Goal: Check status

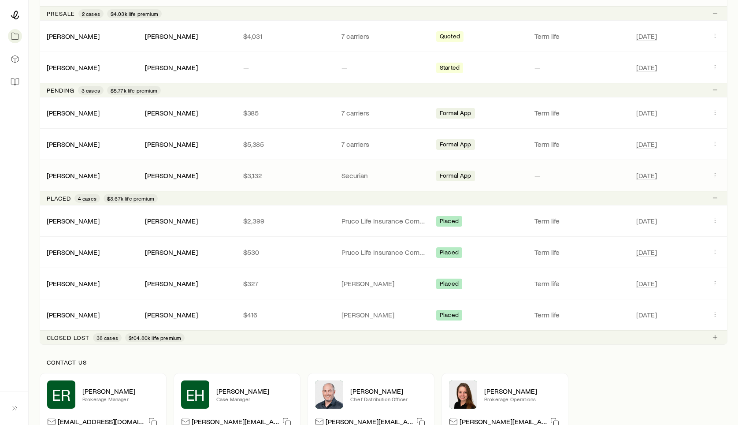
scroll to position [194, 0]
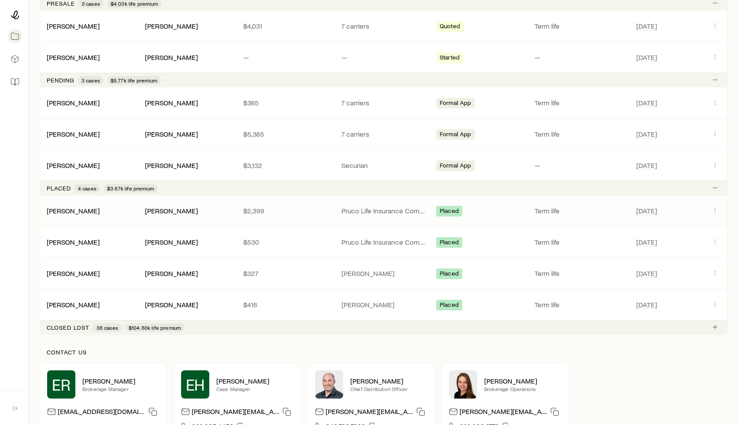
click at [357, 211] on p "Pruco Life Insurance Company" at bounding box center [384, 210] width 84 height 9
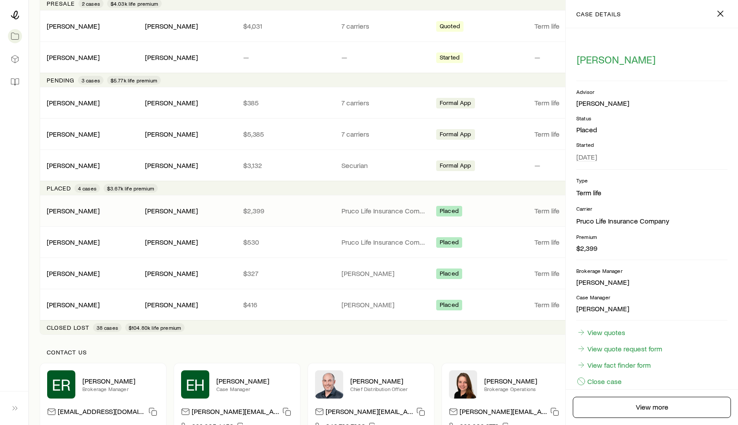
scroll to position [2, 0]
click at [401, 238] on p "Pruco Life Insurance Company" at bounding box center [384, 242] width 84 height 9
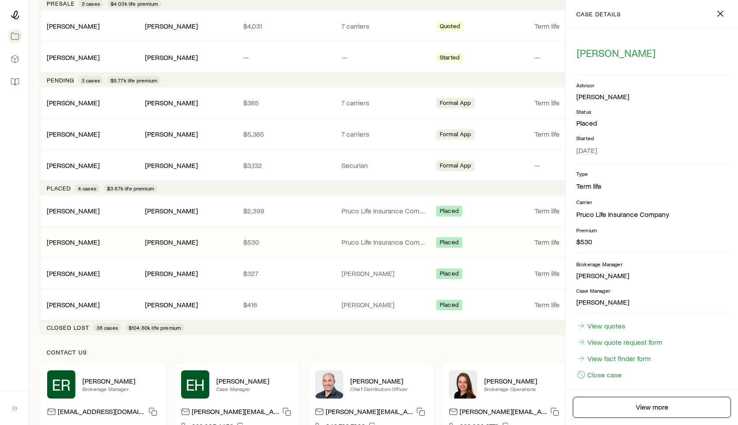
scroll to position [14, 0]
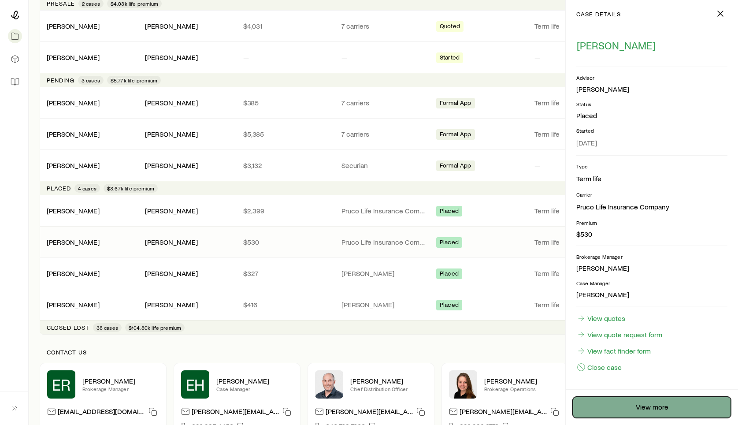
click at [628, 398] on link "View more" at bounding box center [652, 407] width 158 height 21
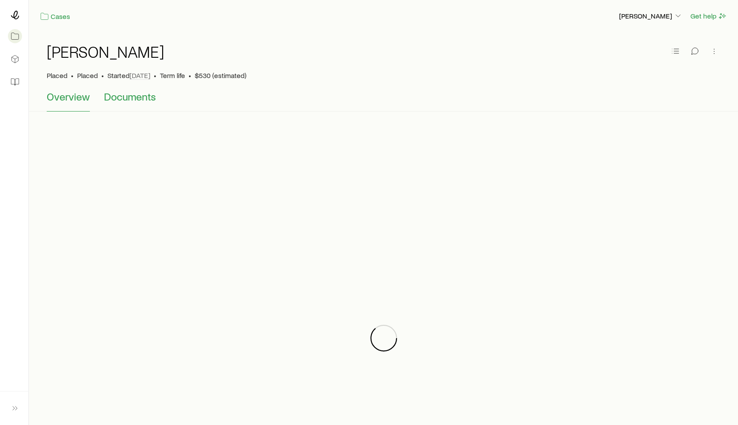
click at [142, 100] on span "Documents" at bounding box center [130, 96] width 52 height 12
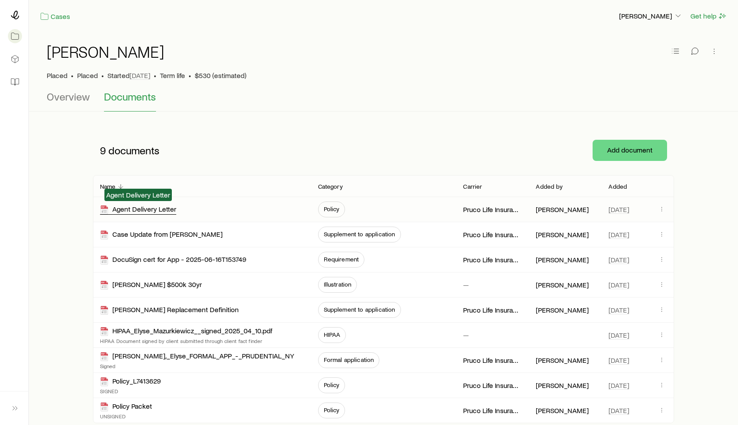
click at [145, 211] on div "Agent Delivery Letter" at bounding box center [138, 209] width 76 height 10
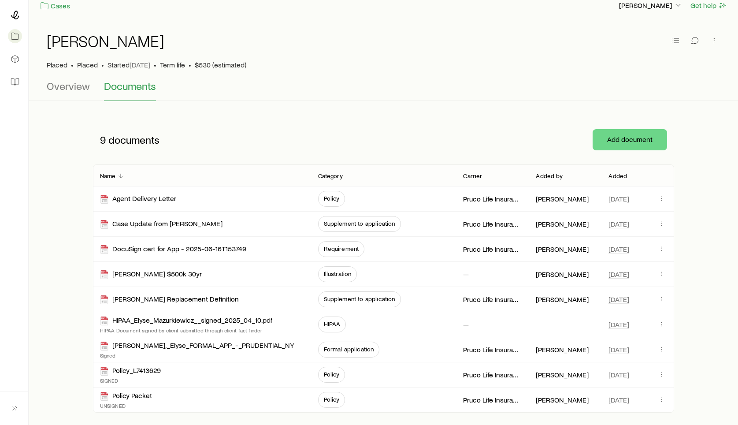
scroll to position [26, 0]
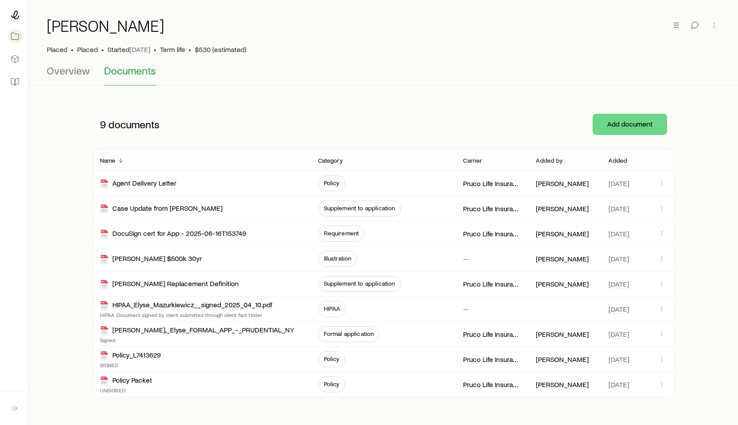
click at [616, 159] on p "Added" at bounding box center [618, 160] width 19 height 7
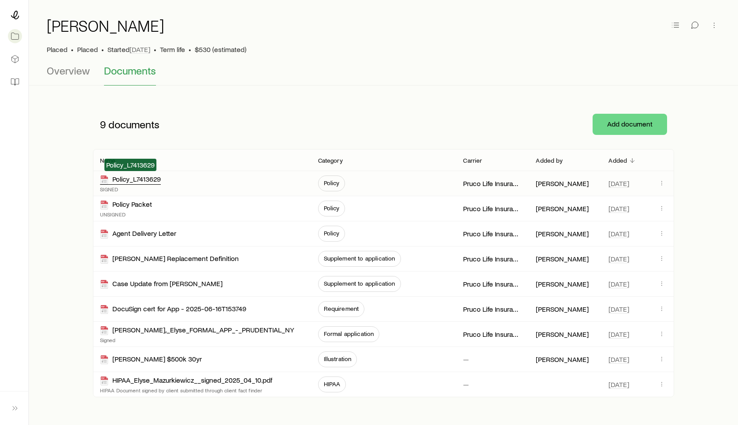
click at [133, 178] on div "Policy_L7413629" at bounding box center [130, 180] width 61 height 10
